Goal: Information Seeking & Learning: Learn about a topic

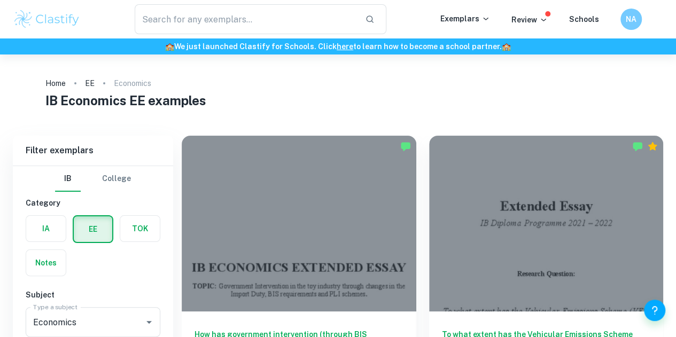
scroll to position [106, 0]
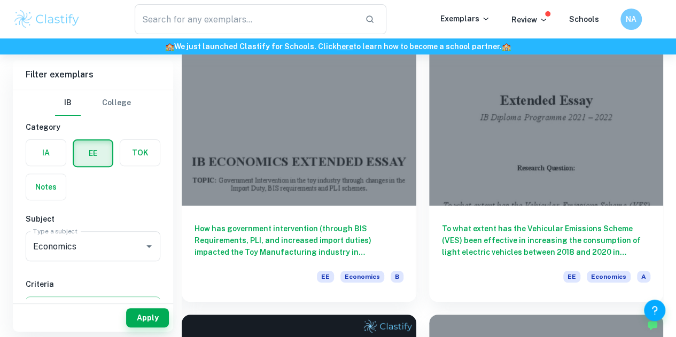
click at [111, 104] on button "College" at bounding box center [116, 103] width 29 height 26
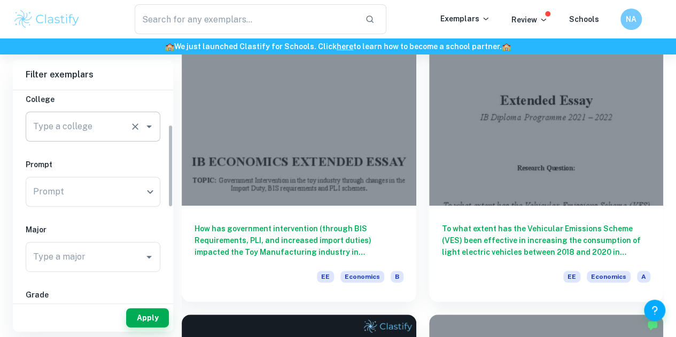
scroll to position [87, 0]
click at [150, 319] on button "Apply" at bounding box center [147, 318] width 43 height 19
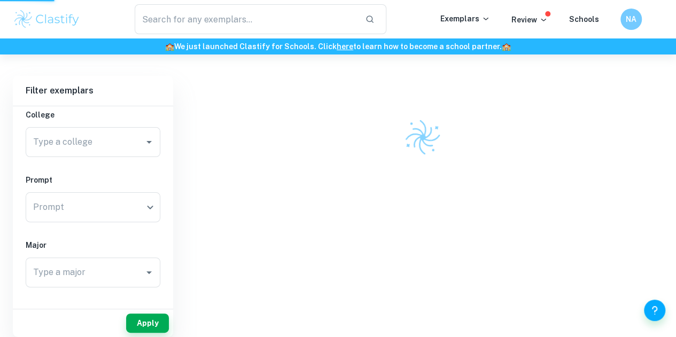
scroll to position [55, 0]
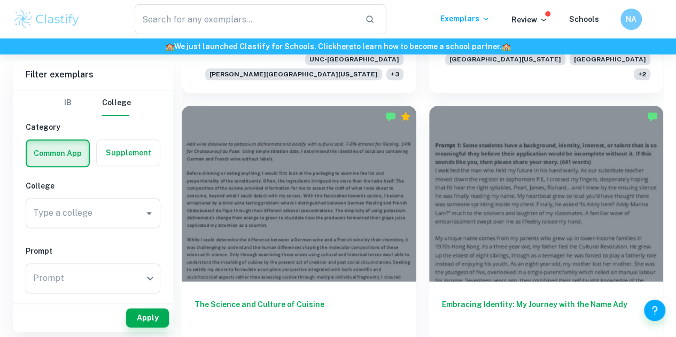
scroll to position [567, 0]
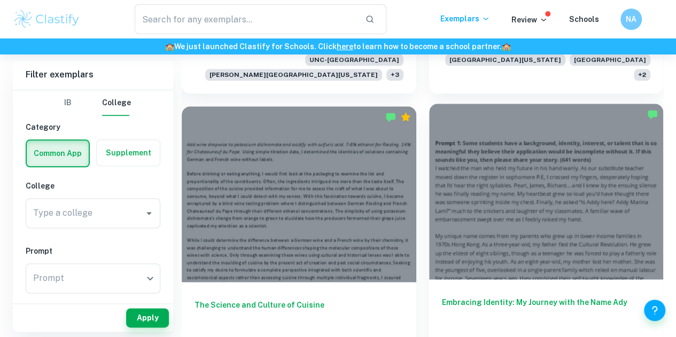
click at [442, 297] on h6 "Embracing Identity: My Journey with the Name Ady" at bounding box center [546, 314] width 209 height 35
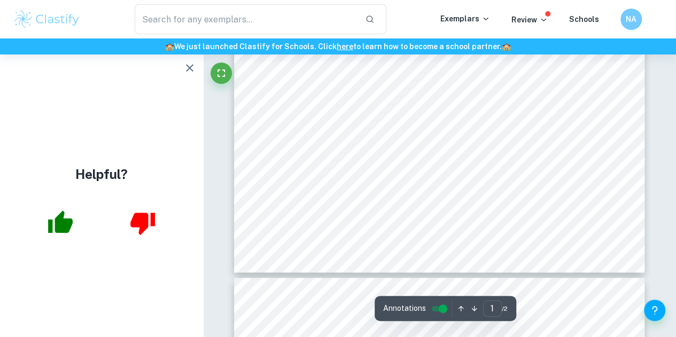
scroll to position [379, 0]
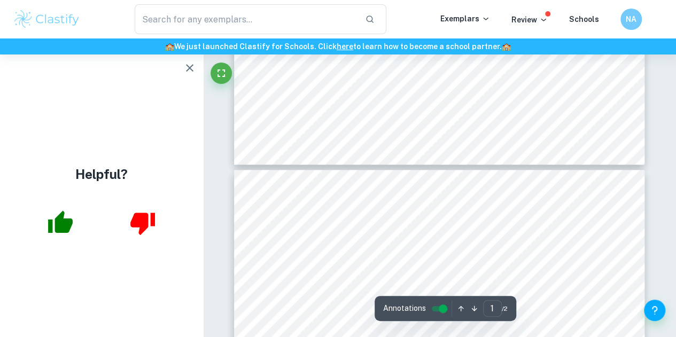
type input "2"
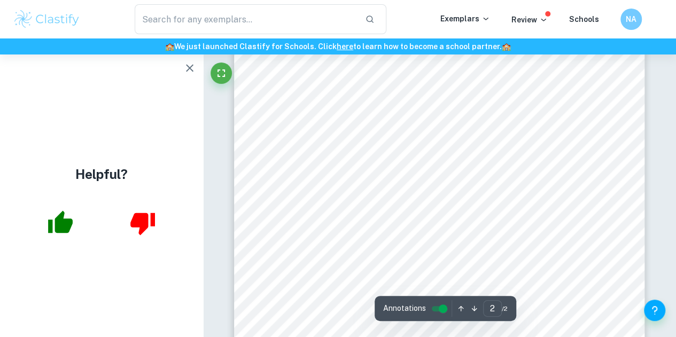
scroll to position [903, 0]
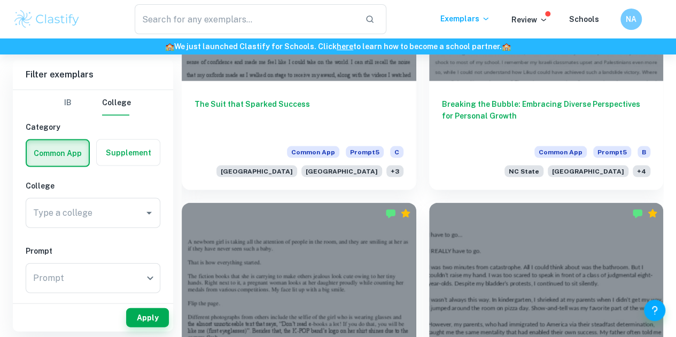
scroll to position [1068, 0]
